Goal: Find specific page/section: Locate a particular part of the current website

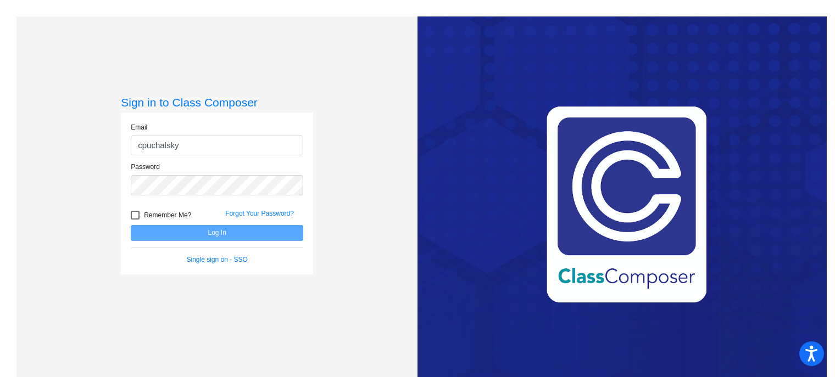
type input "[EMAIL_ADDRESS][DOMAIN_NAME]"
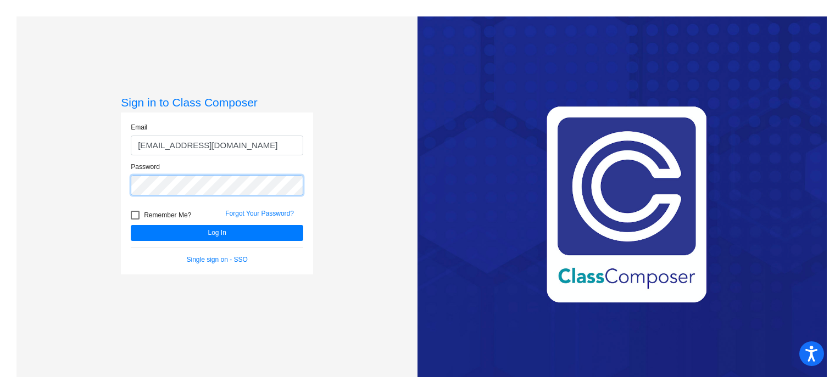
click at [131, 225] on button "Log In" at bounding box center [217, 233] width 172 height 16
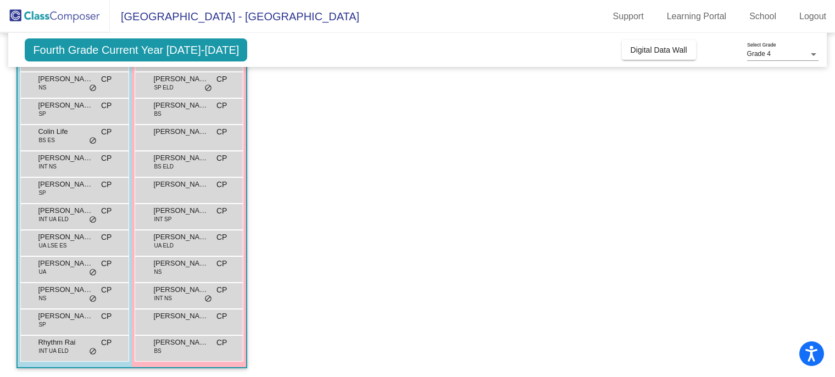
scroll to position [185, 0]
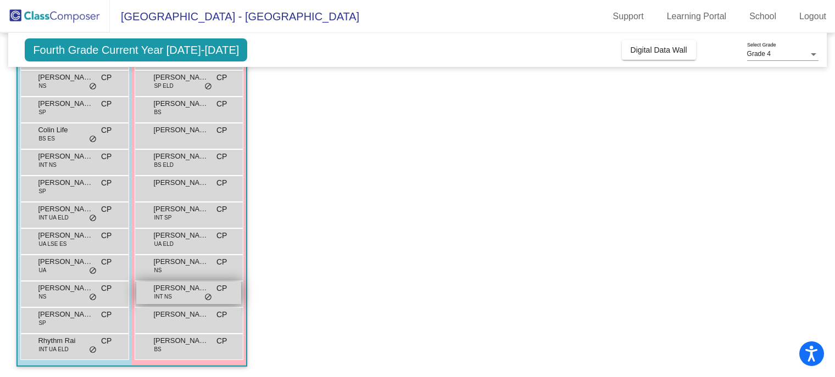
click at [185, 289] on span "[PERSON_NAME]" at bounding box center [180, 288] width 55 height 11
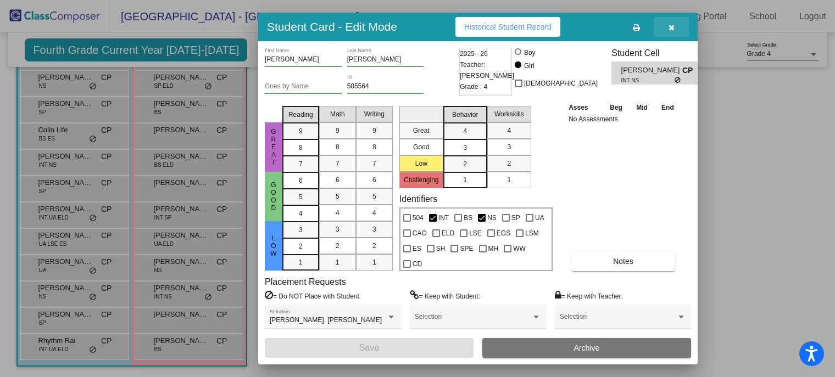
click at [674, 25] on icon "button" at bounding box center [671, 28] width 6 height 8
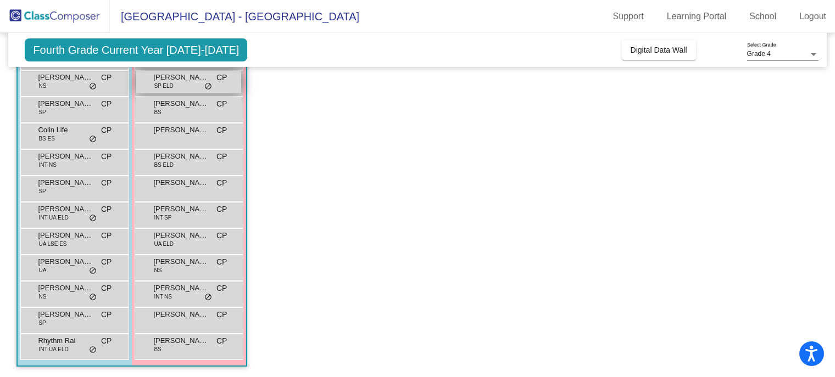
click at [198, 90] on div "[PERSON_NAME] [PERSON_NAME] [PERSON_NAME] CP lock do_not_disturb_alt" at bounding box center [188, 82] width 105 height 23
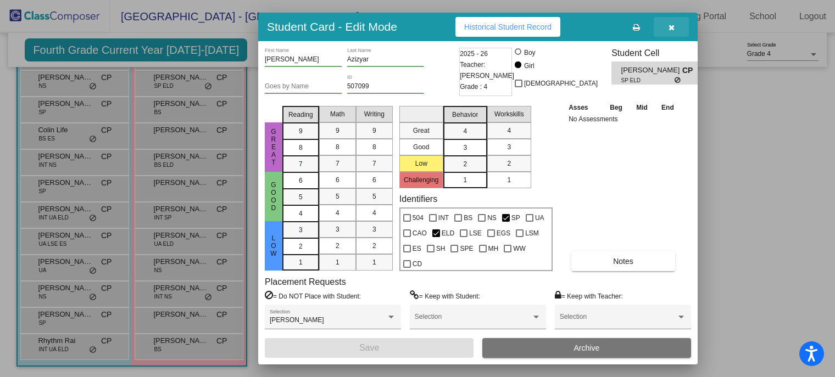
click at [672, 26] on icon "button" at bounding box center [671, 28] width 6 height 8
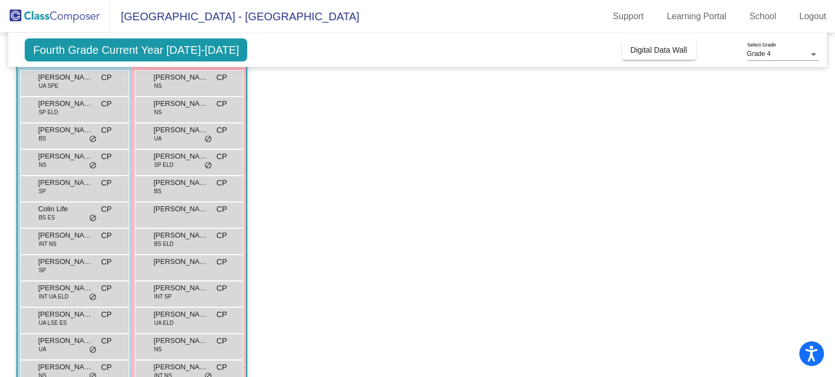
scroll to position [99, 0]
